Goal: Task Accomplishment & Management: Complete application form

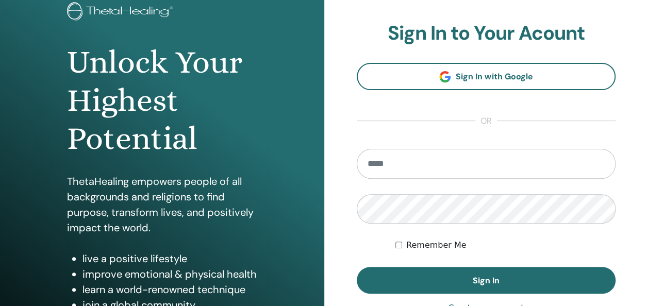
scroll to position [74, 0]
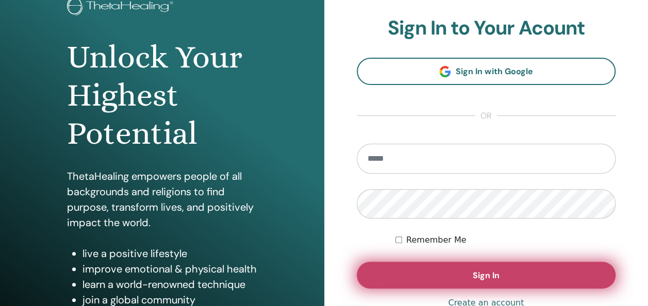
type input "**********"
click at [426, 278] on button "Sign In" at bounding box center [486, 275] width 259 height 27
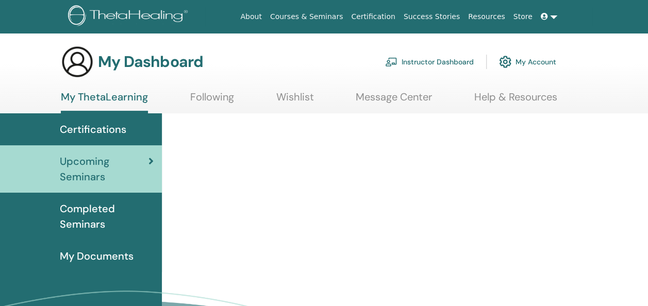
click at [444, 64] on link "Instructor Dashboard" at bounding box center [429, 62] width 89 height 23
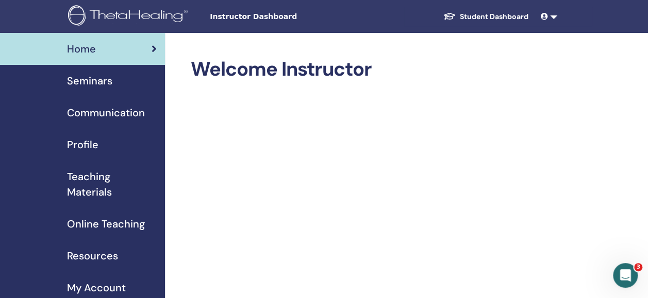
click at [271, 18] on span "Instructor Dashboard" at bounding box center [287, 16] width 155 height 11
click at [241, 20] on span "Instructor Dashboard" at bounding box center [287, 16] width 155 height 11
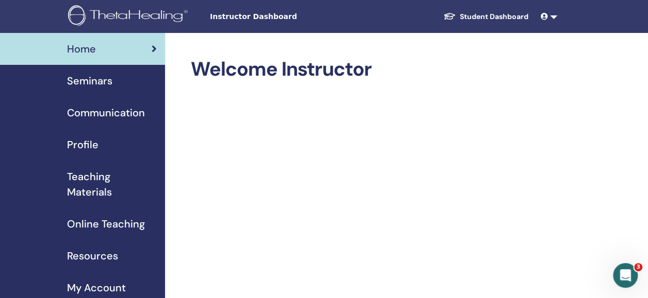
click at [89, 76] on span "Seminars" at bounding box center [89, 80] width 45 height 15
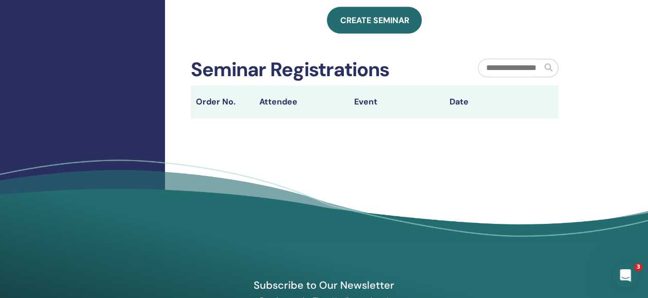
scroll to position [343, 0]
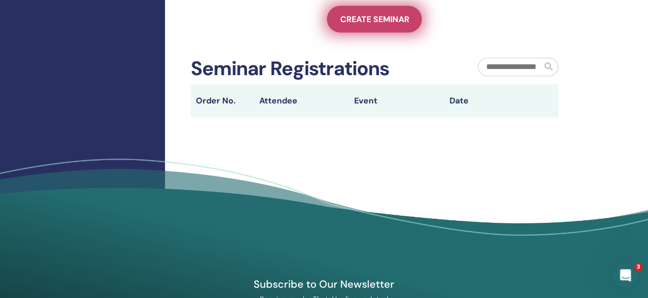
click at [404, 25] on span "Create seminar" at bounding box center [374, 19] width 69 height 11
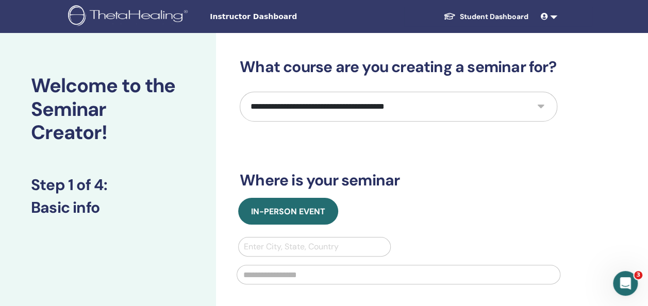
click at [542, 109] on select "**********" at bounding box center [398, 107] width 317 height 30
select select "*"
click at [240, 92] on select "**********" at bounding box center [398, 107] width 317 height 30
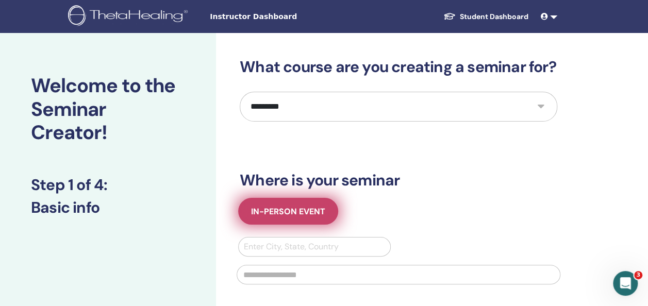
click at [291, 212] on span "In-Person Event" at bounding box center [288, 211] width 74 height 11
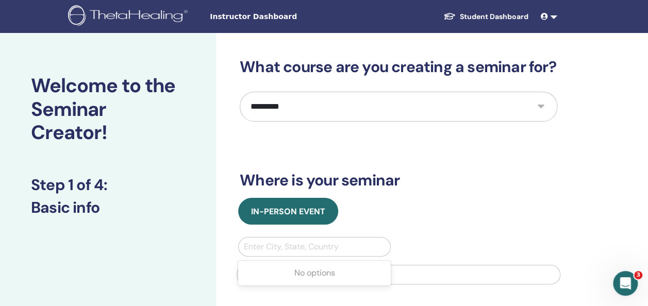
click at [328, 247] on div at bounding box center [314, 247] width 141 height 14
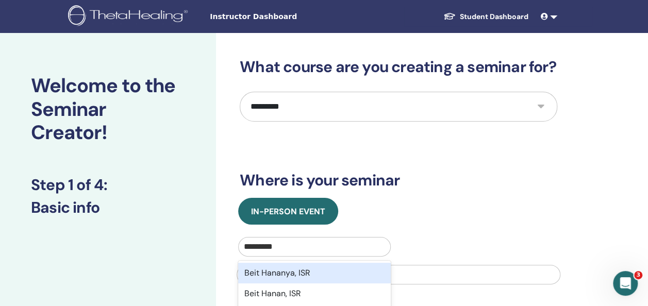
type input "**********"
click at [277, 275] on div "Beit Hanan, ISR" at bounding box center [314, 273] width 153 height 21
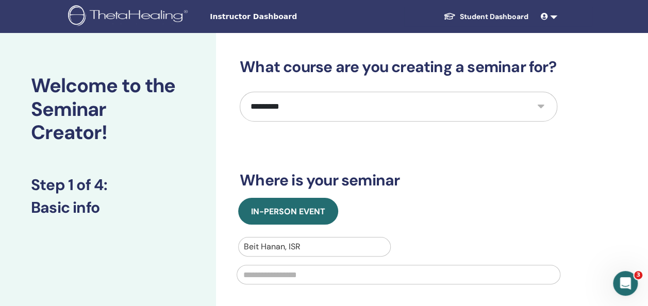
click at [293, 279] on input "text" at bounding box center [399, 275] width 324 height 20
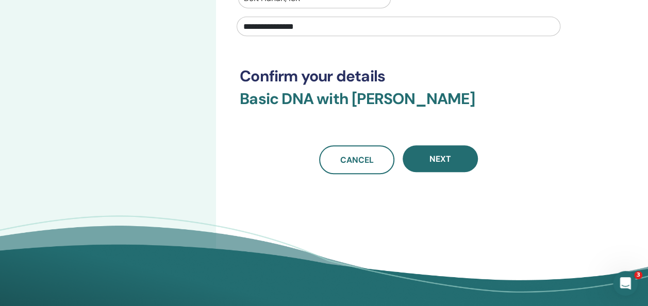
scroll to position [249, 0]
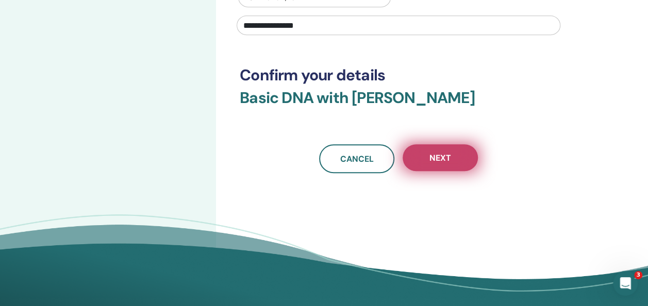
type input "**********"
click at [440, 166] on button "Next" at bounding box center [439, 157] width 75 height 27
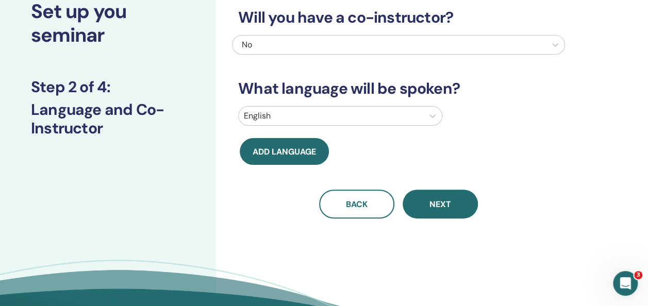
scroll to position [48, 0]
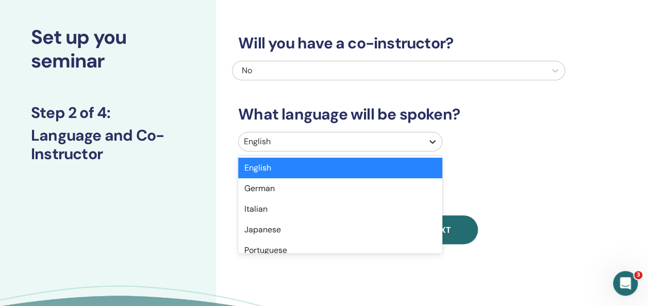
click at [432, 143] on icon at bounding box center [432, 142] width 10 height 10
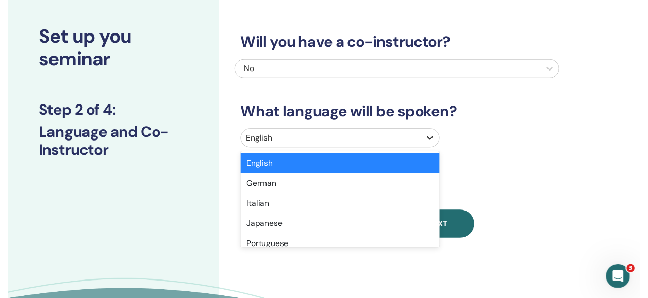
scroll to position [57, 0]
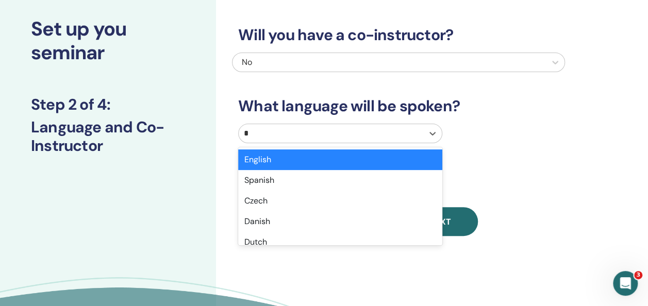
type input "**"
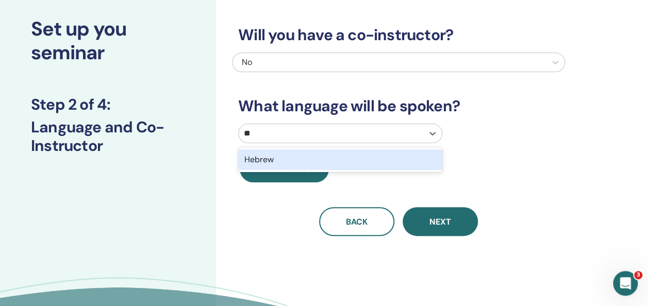
click at [351, 162] on div "Hebrew" at bounding box center [340, 159] width 204 height 21
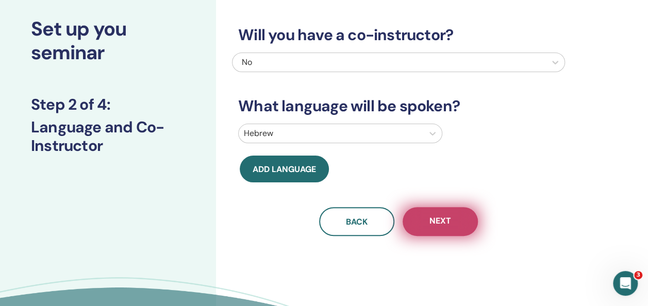
click at [447, 223] on span "Next" at bounding box center [440, 221] width 22 height 13
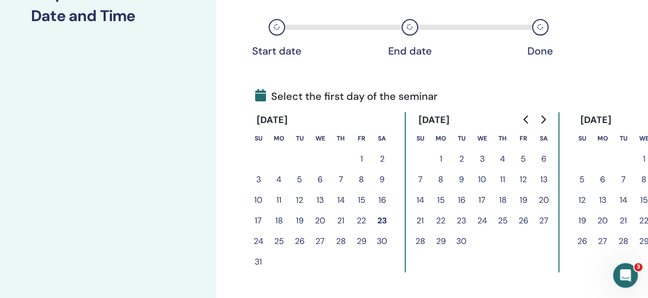
scroll to position [194, 0]
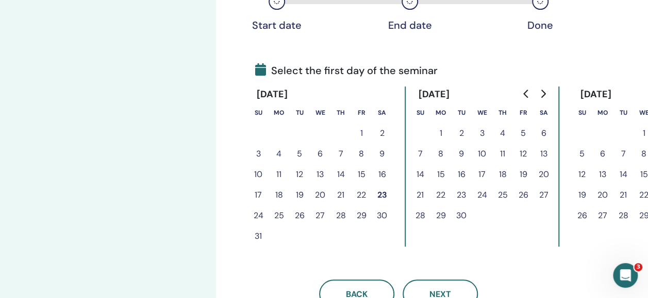
click at [256, 215] on button "24" at bounding box center [258, 216] width 21 height 21
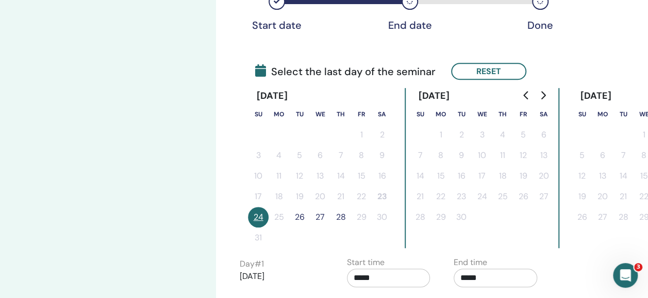
click at [300, 216] on button "26" at bounding box center [299, 217] width 21 height 21
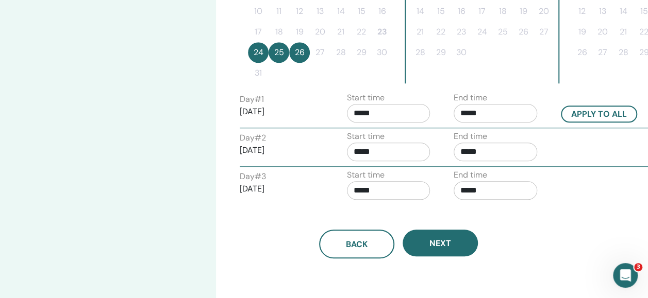
scroll to position [371, 0]
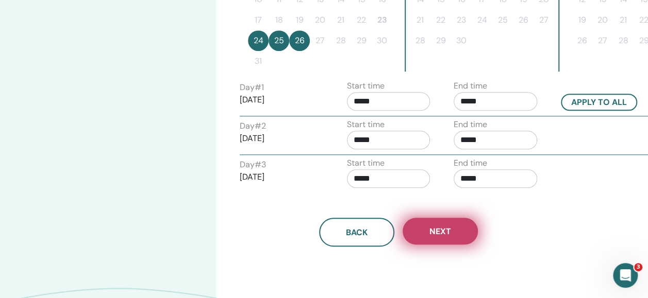
click at [441, 229] on span "Next" at bounding box center [440, 231] width 22 height 11
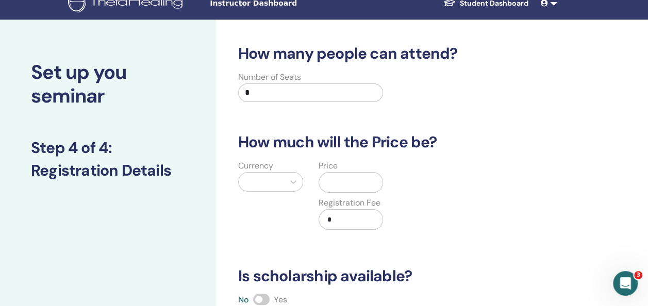
scroll to position [0, 0]
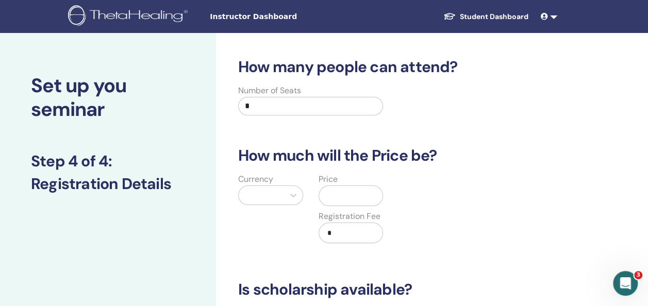
click at [320, 105] on input "*" at bounding box center [310, 106] width 145 height 19
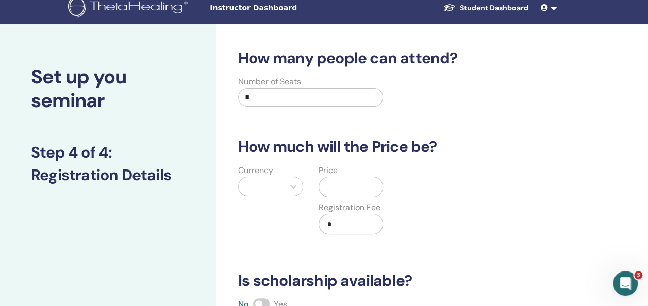
scroll to position [11, 0]
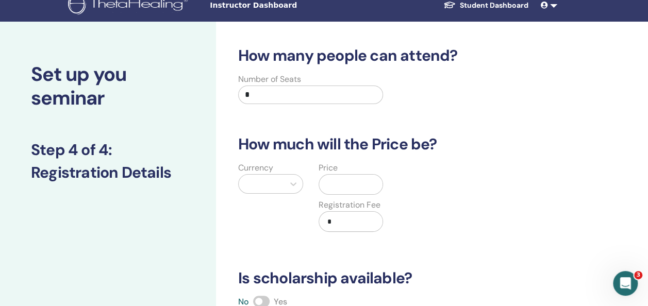
click at [277, 92] on input "*" at bounding box center [310, 95] width 145 height 19
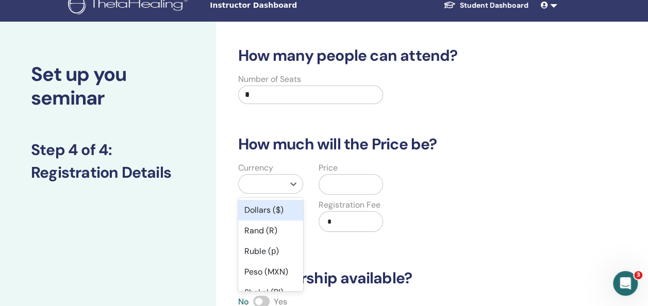
click at [262, 187] on div at bounding box center [261, 184] width 35 height 14
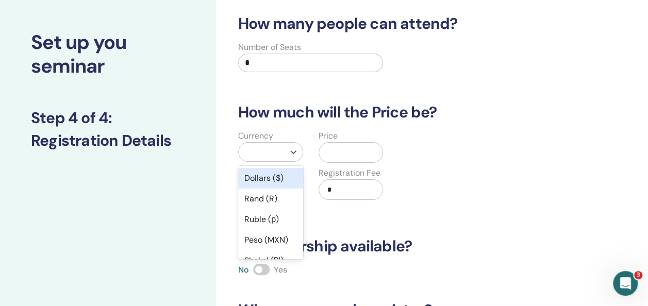
scroll to position [61, 0]
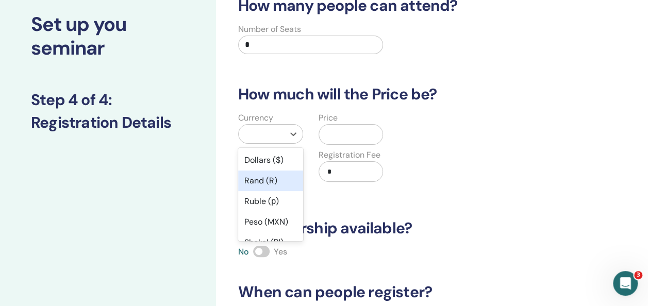
click at [262, 187] on div "Rand (R)" at bounding box center [270, 181] width 65 height 21
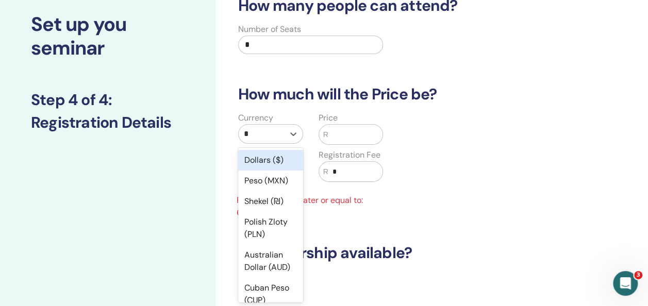
type input "**"
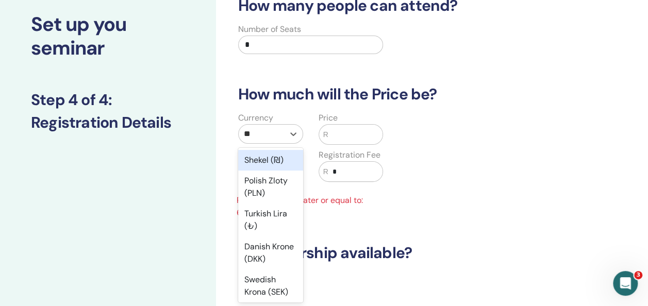
click at [267, 156] on div "Shekel (₪)" at bounding box center [270, 160] width 65 height 21
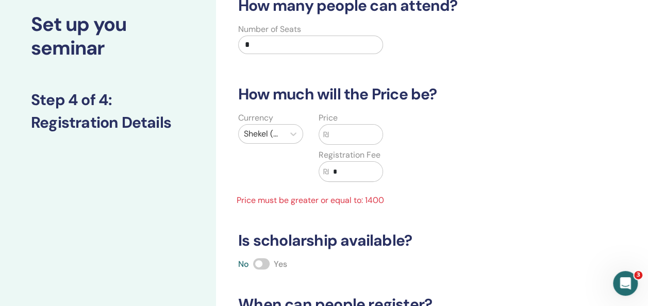
click at [341, 140] on input "text" at bounding box center [356, 135] width 54 height 20
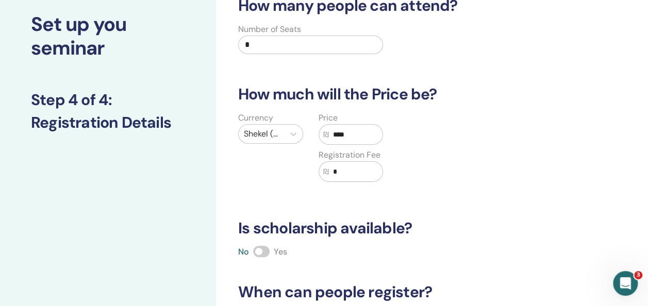
type input "****"
click at [338, 164] on input "*" at bounding box center [356, 172] width 54 height 20
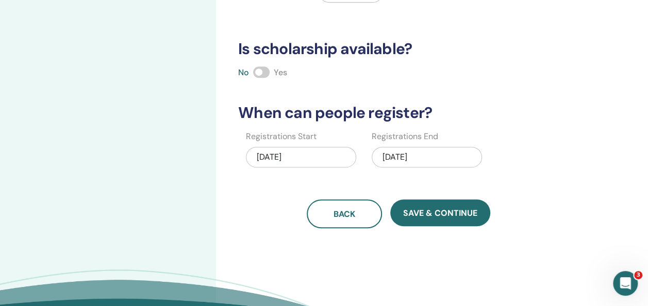
scroll to position [244, 0]
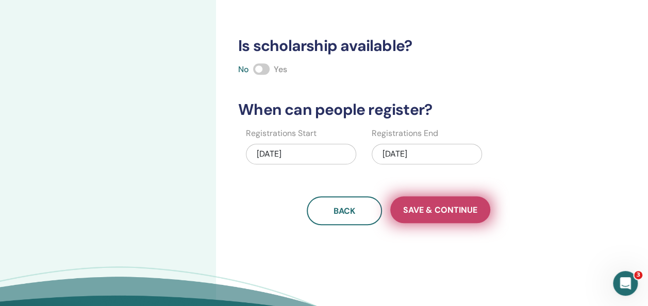
type input "***"
click at [437, 211] on span "Save & Continue" at bounding box center [440, 210] width 74 height 11
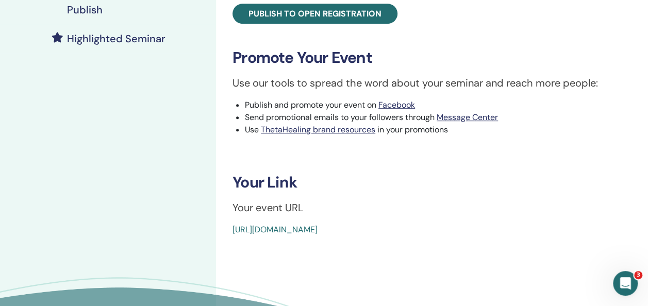
scroll to position [295, 0]
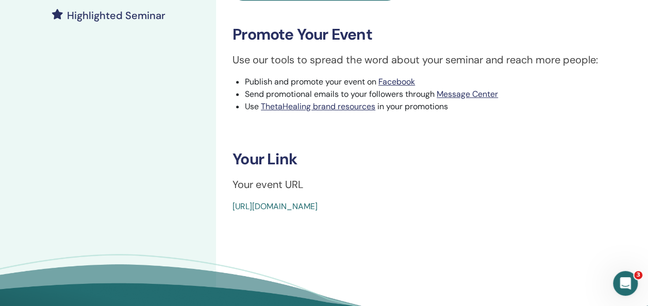
click at [472, 207] on div "[URL][DOMAIN_NAME]" at bounding box center [398, 206] width 332 height 12
copy body "[URL][DOMAIN_NAME]"
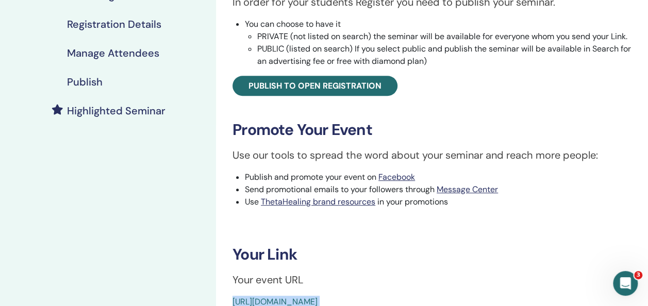
scroll to position [199, 0]
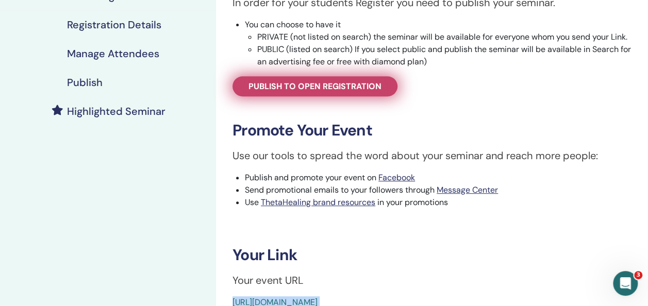
click at [314, 85] on span "Publish to open registration" at bounding box center [314, 86] width 133 height 11
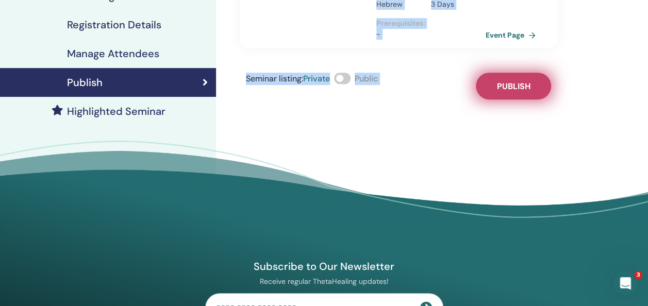
click at [510, 81] on span "Publish" at bounding box center [513, 86] width 33 height 11
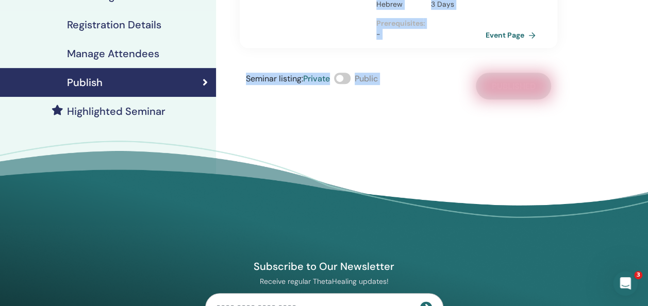
click at [382, 140] on div "[PERSON_NAME] Basic DNA with [PERSON_NAME] This is where your ThetaHealing jour…" at bounding box center [432, 39] width 432 height 410
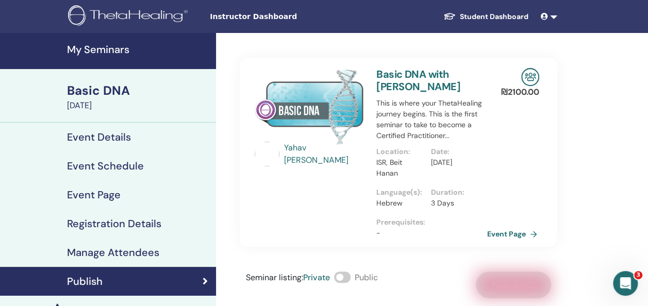
click at [514, 233] on link "Event Page" at bounding box center [514, 233] width 54 height 15
